Goal: Task Accomplishment & Management: Manage account settings

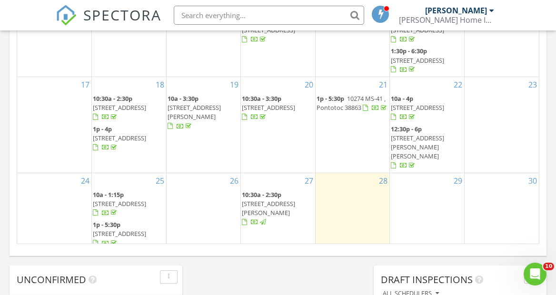
scroll to position [72, 0]
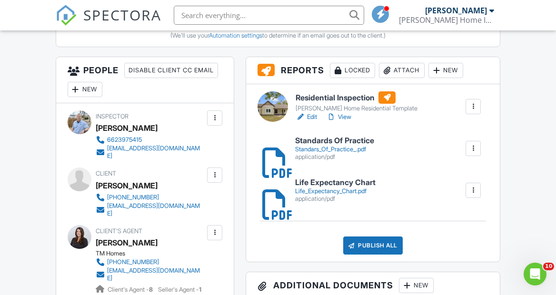
scroll to position [444, 0]
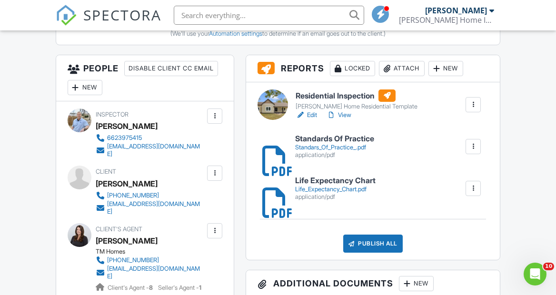
click at [216, 169] on div at bounding box center [215, 174] width 10 height 10
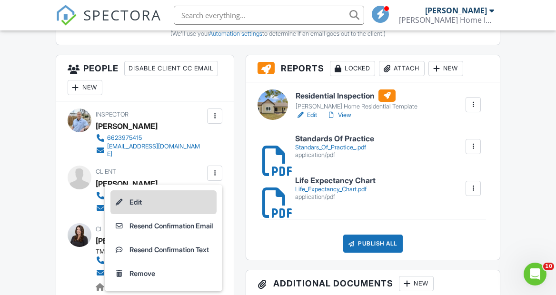
click at [135, 191] on li "Edit" at bounding box center [163, 202] width 106 height 24
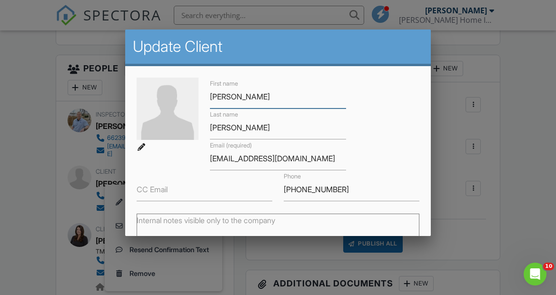
click at [243, 97] on input "Stacy" at bounding box center [278, 96] width 136 height 23
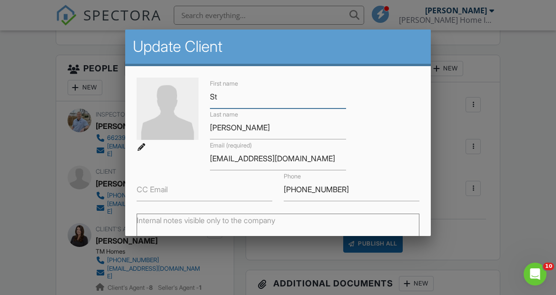
type input "S"
type input "Ashley"
click at [417, 121] on div "First name Ashley Last name Forbus Email (required) astandifer15@gmail.com CC E…" at bounding box center [278, 140] width 294 height 124
click at [160, 119] on img at bounding box center [168, 109] width 62 height 62
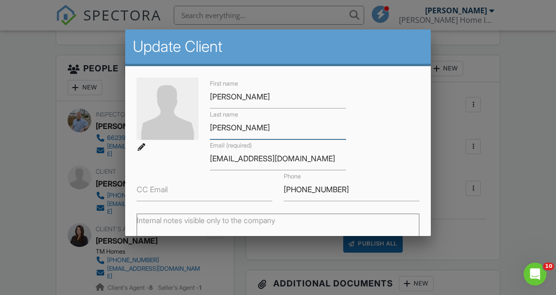
click at [318, 133] on input "Forbus" at bounding box center [278, 127] width 136 height 23
type input "F"
type input "[PERSON_NAME]"
click at [397, 160] on div "First name Ashley Last name Standifer Email (required) astandifer15@gmail.com C…" at bounding box center [278, 140] width 294 height 124
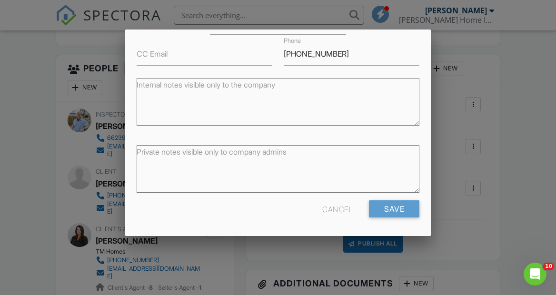
scroll to position [135, 0]
click at [405, 208] on input "Save" at bounding box center [394, 209] width 50 height 17
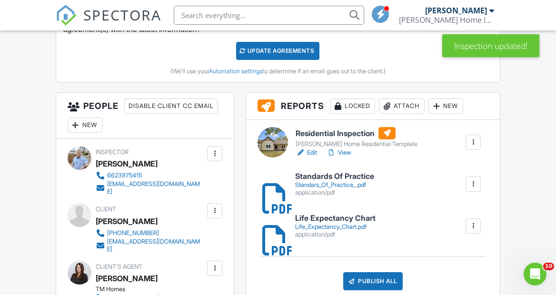
scroll to position [407, 0]
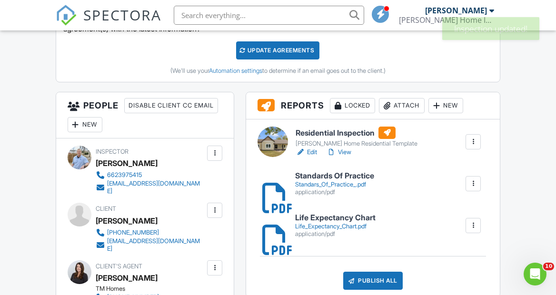
click at [215, 206] on div at bounding box center [215, 211] width 10 height 10
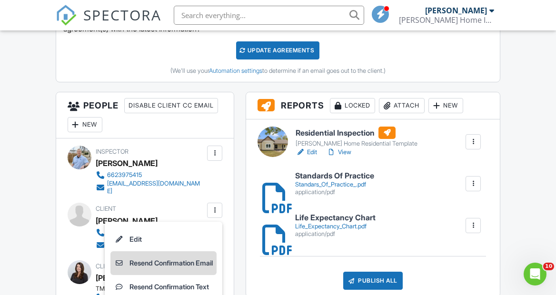
click at [176, 254] on li "Resend Confirmation Email" at bounding box center [163, 263] width 106 height 24
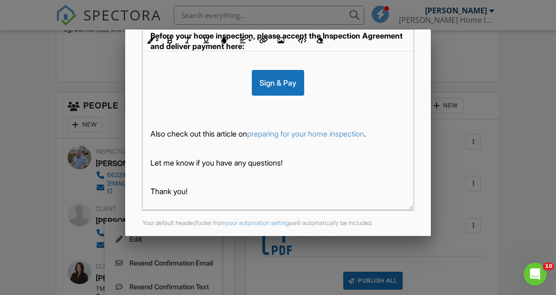
scroll to position [32, 0]
click at [446, 179] on div at bounding box center [278, 136] width 556 height 369
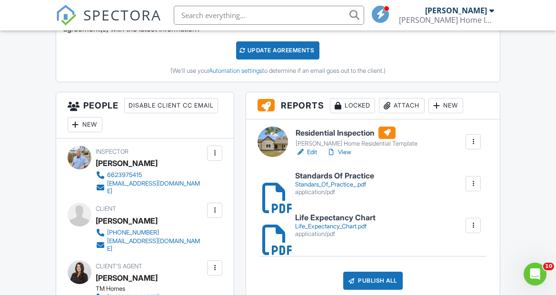
click at [215, 206] on div at bounding box center [215, 211] width 10 height 10
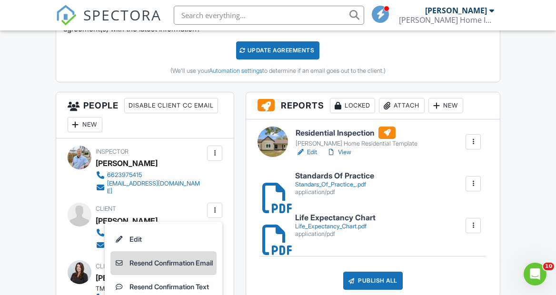
click at [181, 252] on li "Resend Confirmation Email" at bounding box center [163, 263] width 106 height 24
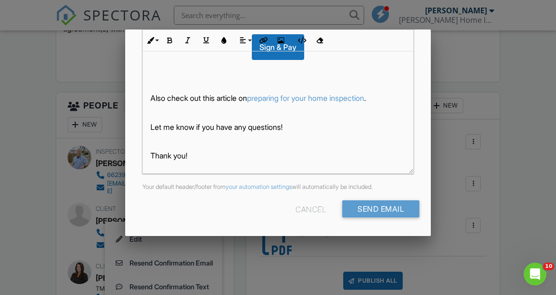
scroll to position [261, 0]
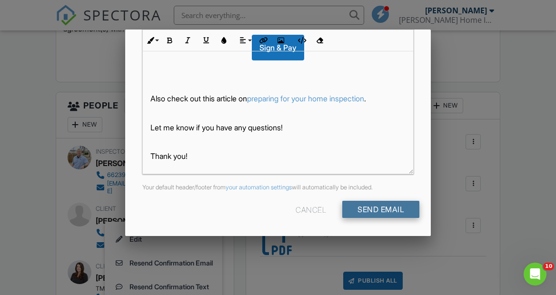
click at [408, 209] on input "Send Email" at bounding box center [380, 209] width 77 height 17
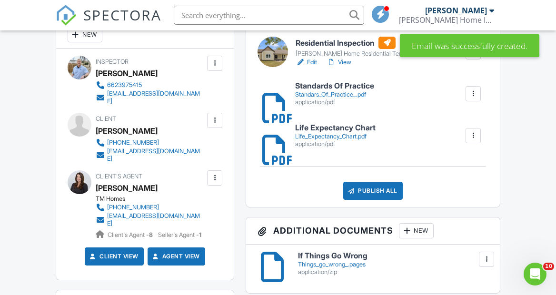
scroll to position [497, 0]
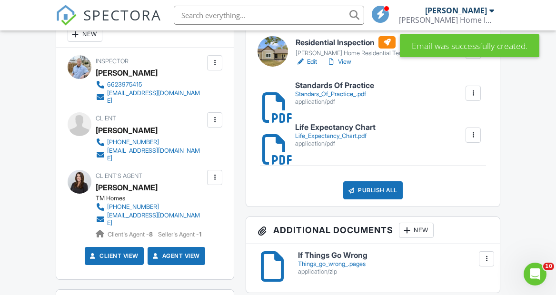
click at [215, 115] on div at bounding box center [215, 120] width 10 height 10
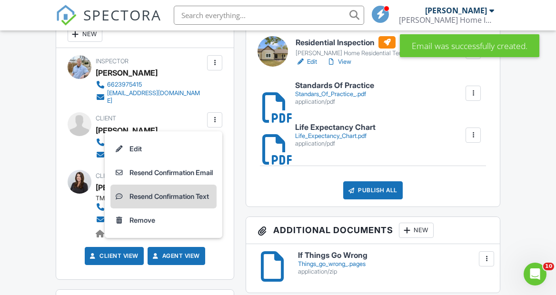
click at [184, 186] on li "Resend Confirmation Text" at bounding box center [163, 197] width 106 height 24
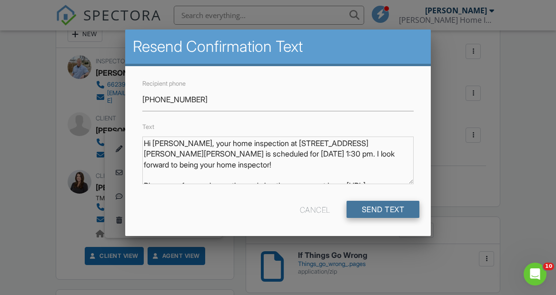
click at [357, 211] on input "Send Text" at bounding box center [383, 209] width 73 height 17
